Goal: Transaction & Acquisition: Purchase product/service

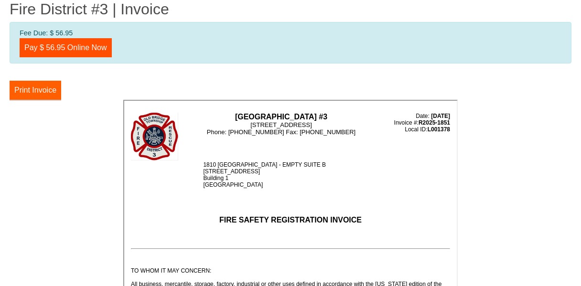
click at [48, 83] on button "Print Invoice" at bounding box center [36, 90] width 52 height 19
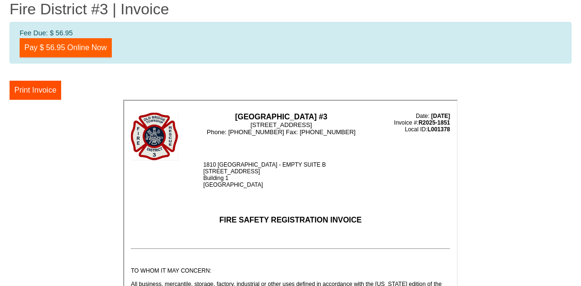
click at [71, 44] on link "Pay $ 56.95 Online Now" at bounding box center [66, 47] width 92 height 19
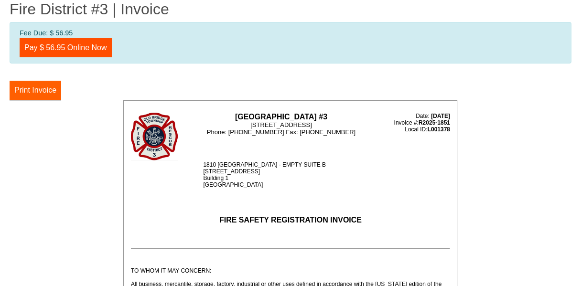
click at [55, 84] on button "Print Invoice" at bounding box center [36, 90] width 52 height 19
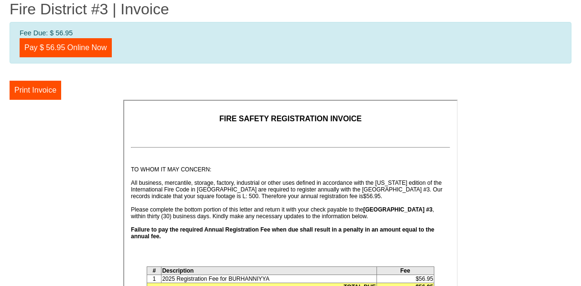
scroll to position [114, 0]
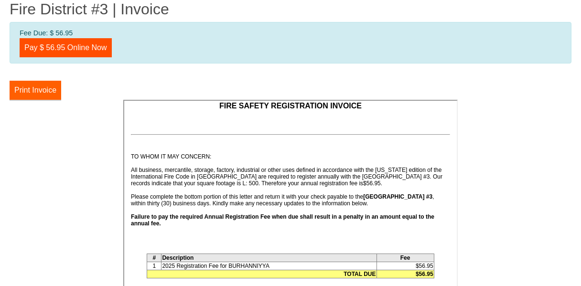
click at [34, 81] on button "Print Invoice" at bounding box center [36, 90] width 52 height 19
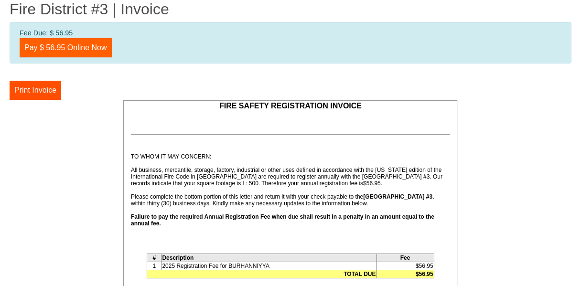
click at [59, 43] on link "Pay $ 56.95 Online Now" at bounding box center [66, 47] width 92 height 19
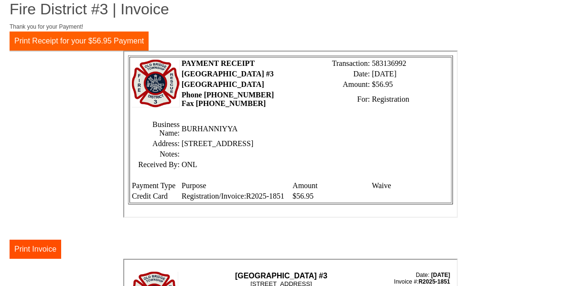
click at [71, 40] on button "Print Receipt for your $56.95 Payment" at bounding box center [79, 41] width 139 height 19
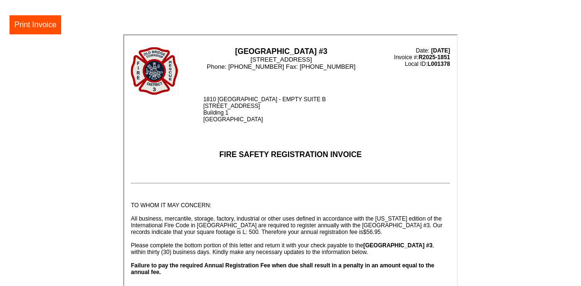
scroll to position [185, 0]
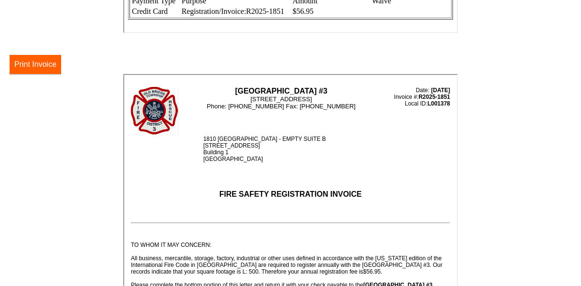
click at [56, 57] on button "Print Invoice" at bounding box center [36, 64] width 52 height 19
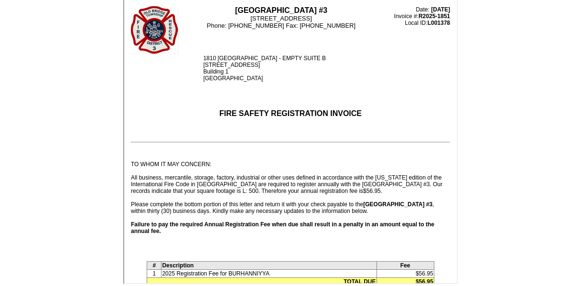
scroll to position [0, 0]
